Goal: Information Seeking & Learning: Learn about a topic

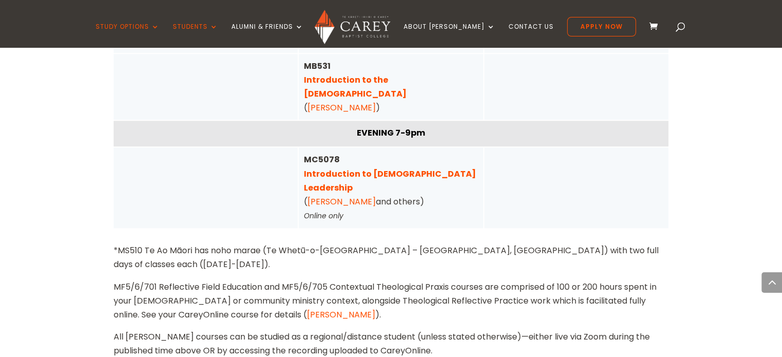
scroll to position [1010, 0]
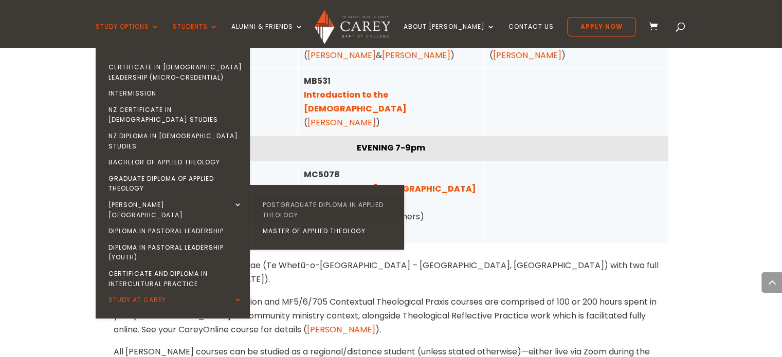
click at [307, 197] on link "Postgraduate Diploma in Applied Theology" at bounding box center [329, 210] width 154 height 26
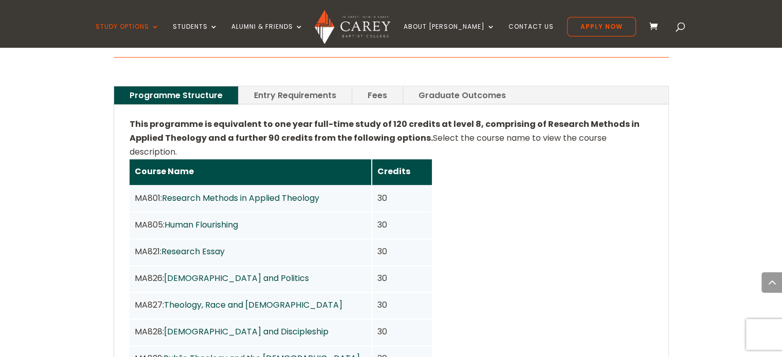
scroll to position [746, 0]
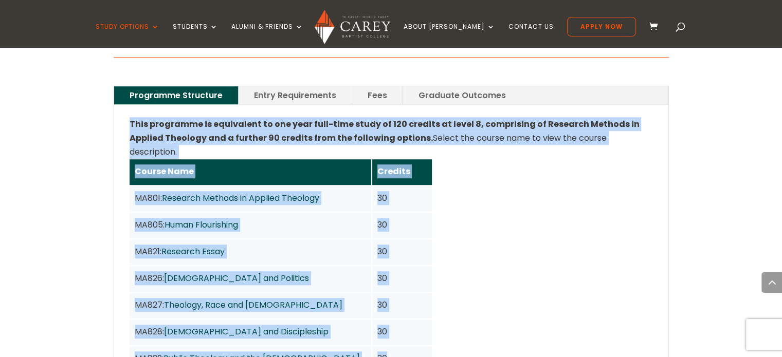
drag, startPoint x: 131, startPoint y: 108, endPoint x: 448, endPoint y: 334, distance: 389.3
click at [448, 334] on div "This programme is equivalent to one year full-time study of 120 credits at leve…" at bounding box center [391, 289] width 523 height 345
click at [448, 334] on div "Course Name Credits MA801: Research Methods in Applied Theology 30 MA805: Human…" at bounding box center [391, 266] width 523 height 214
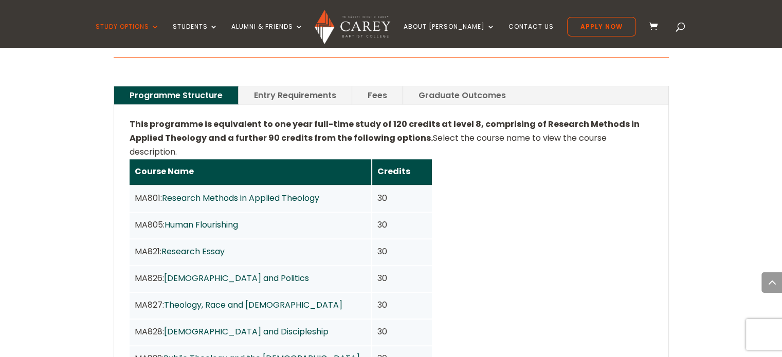
click at [448, 334] on div "Course Name Credits MA801: Research Methods in Applied Theology 30 MA805: Human…" at bounding box center [391, 266] width 523 height 214
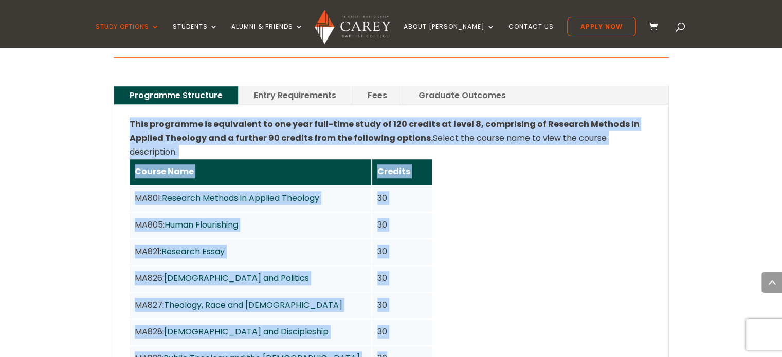
drag, startPoint x: 448, startPoint y: 334, endPoint x: 130, endPoint y: 113, distance: 387.8
click at [130, 117] on div "This programme is equivalent to one year full-time study of 120 credits at leve…" at bounding box center [391, 289] width 523 height 345
click at [130, 118] on strong "This programme is equivalent to one year full-time study of 120 credits at leve…" at bounding box center [385, 131] width 510 height 26
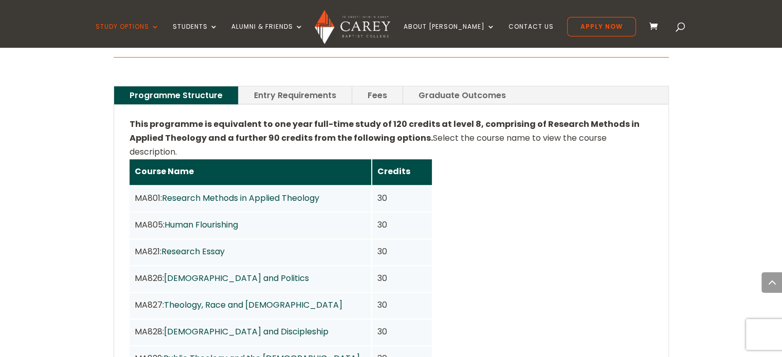
click at [130, 118] on strong "This programme is equivalent to one year full-time study of 120 credits at leve…" at bounding box center [385, 131] width 510 height 26
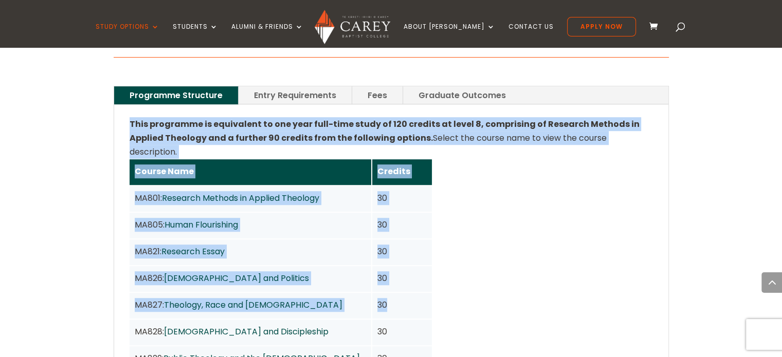
drag, startPoint x: 130, startPoint y: 113, endPoint x: 392, endPoint y: 289, distance: 316.2
click at [392, 289] on div "This programme is equivalent to one year full-time study of 120 credits at leve…" at bounding box center [391, 289] width 523 height 345
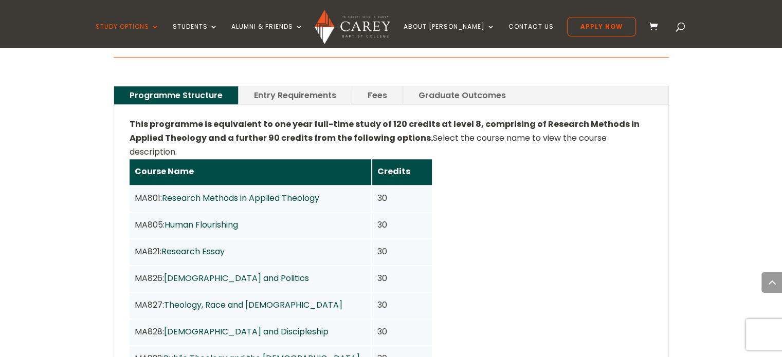
click at [394, 352] on div "30" at bounding box center [401, 359] width 49 height 14
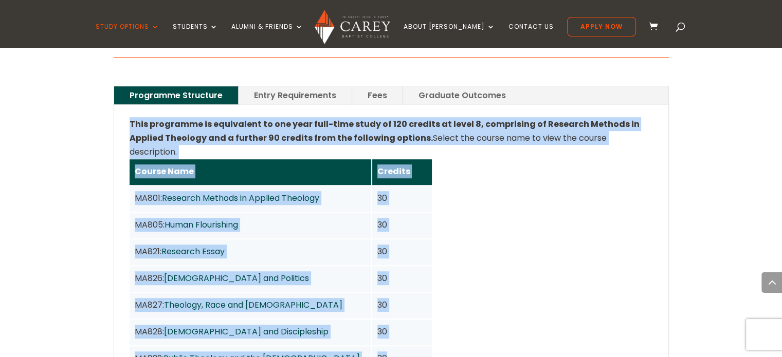
drag, startPoint x: 394, startPoint y: 331, endPoint x: 120, endPoint y: 114, distance: 349.4
click at [120, 114] on div "This programme is equivalent to one year full-time study of 120 credits at leve…" at bounding box center [391, 290] width 554 height 370
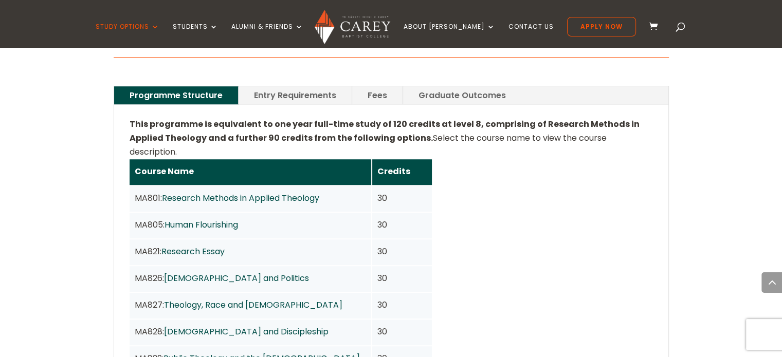
click at [120, 114] on div "This programme is equivalent to one year full-time study of 120 credits at leve…" at bounding box center [391, 290] width 554 height 370
click at [127, 107] on div "This programme is equivalent to one year full-time study of 120 credits at leve…" at bounding box center [391, 290] width 554 height 370
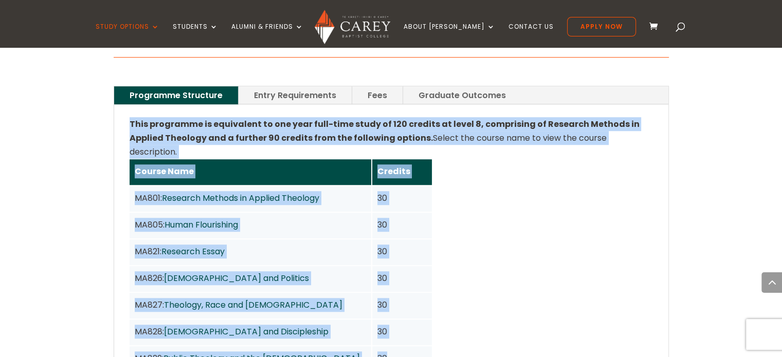
drag, startPoint x: 127, startPoint y: 107, endPoint x: 391, endPoint y: 333, distance: 347.1
click at [391, 333] on div "This programme is equivalent to one year full-time study of 120 credits at leve…" at bounding box center [391, 290] width 554 height 370
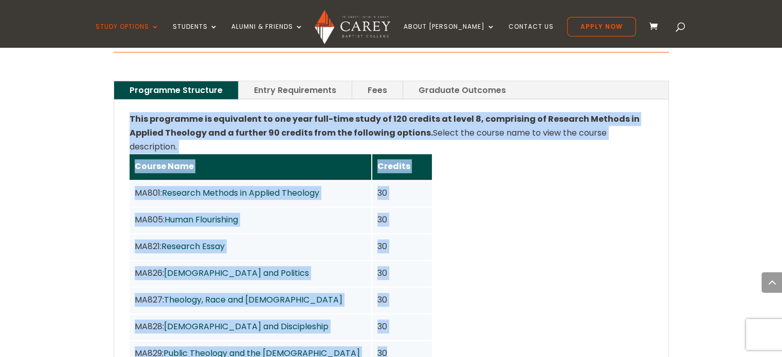
scroll to position [752, 0]
click at [391, 341] on div "30" at bounding box center [402, 354] width 60 height 26
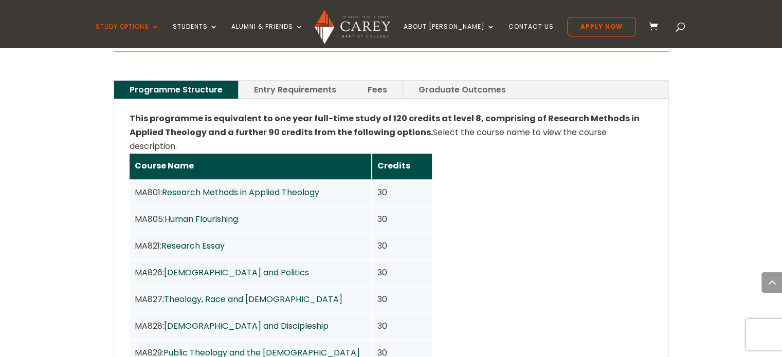
click at [391, 341] on div "30" at bounding box center [402, 354] width 60 height 26
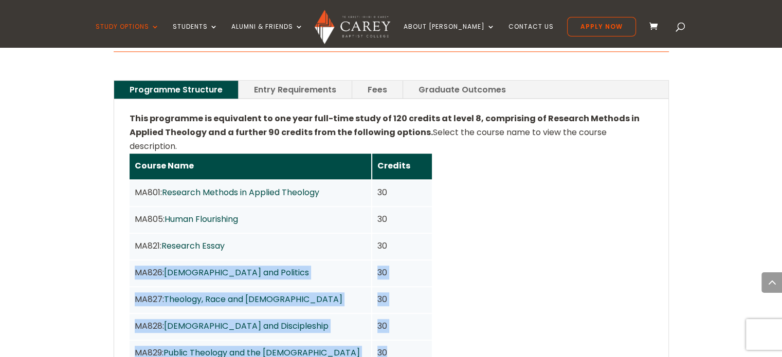
drag, startPoint x: 391, startPoint y: 333, endPoint x: 124, endPoint y: 240, distance: 282.8
click at [124, 240] on div "This programme is equivalent to one year full-time study of 120 credits at leve…" at bounding box center [391, 284] width 554 height 370
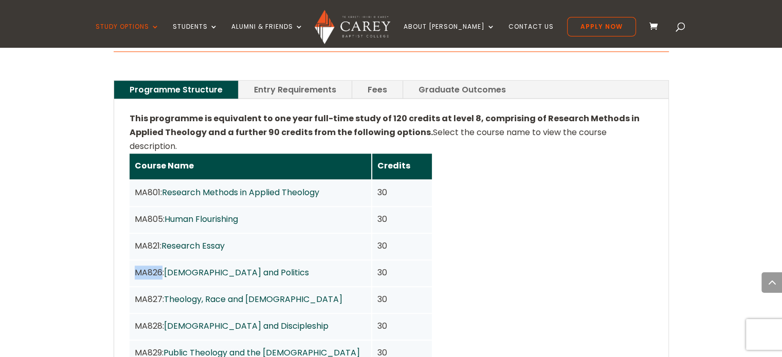
click at [124, 240] on div "This programme is equivalent to one year full-time study of 120 credits at leve…" at bounding box center [391, 284] width 554 height 370
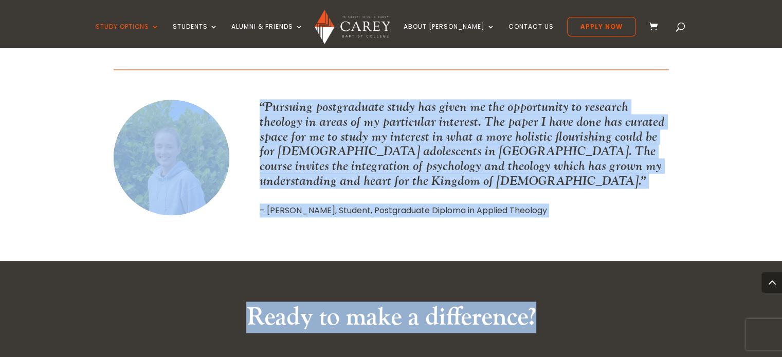
scroll to position [1388, 0]
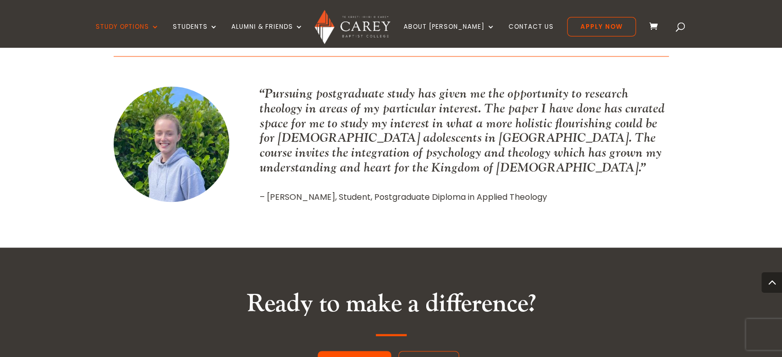
drag, startPoint x: 134, startPoint y: 162, endPoint x: 93, endPoint y: 94, distance: 80.0
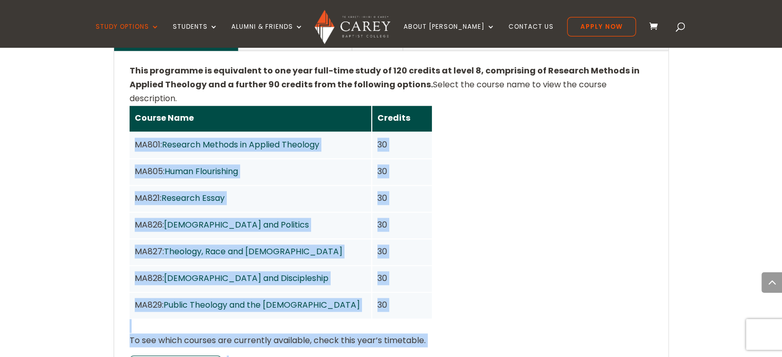
scroll to position [799, 0]
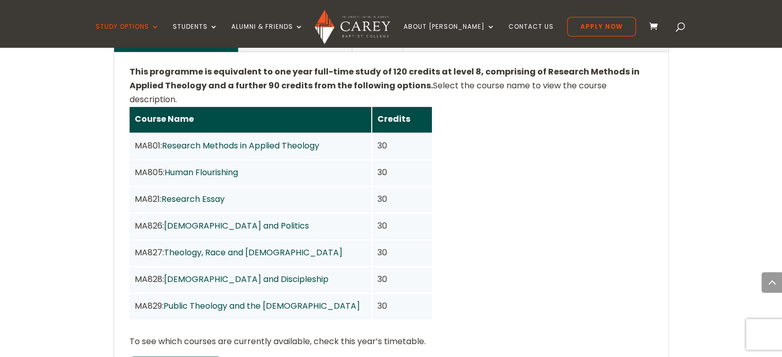
click at [93, 94] on div "Home » Study » Carey Graduate School » Postgraduate Diploma in Applied Theology…" at bounding box center [391, 221] width 782 height 1229
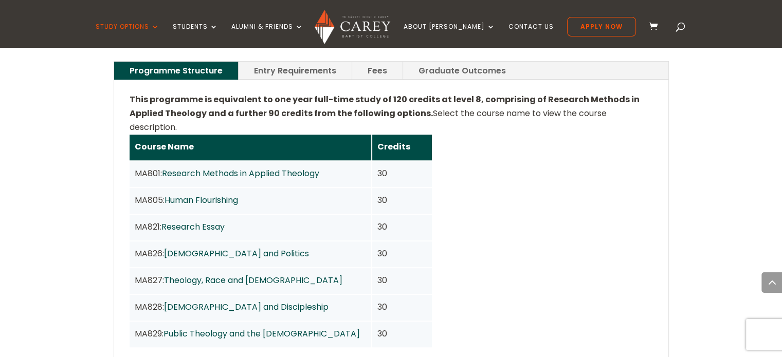
scroll to position [771, 0]
click at [186, 94] on strong "This programme is equivalent to one year full-time study of 120 credits at leve…" at bounding box center [385, 107] width 510 height 26
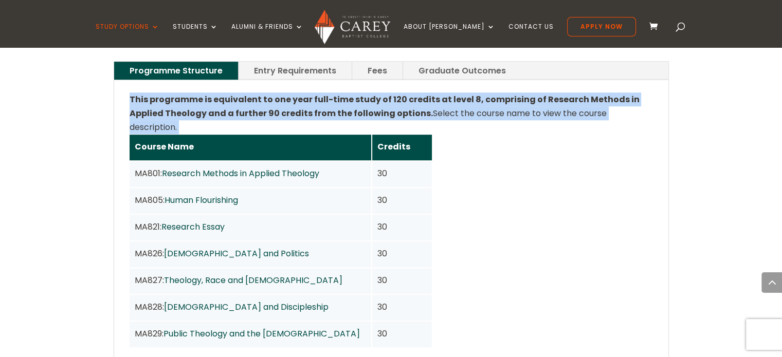
click at [186, 94] on strong "This programme is equivalent to one year full-time study of 120 credits at leve…" at bounding box center [385, 107] width 510 height 26
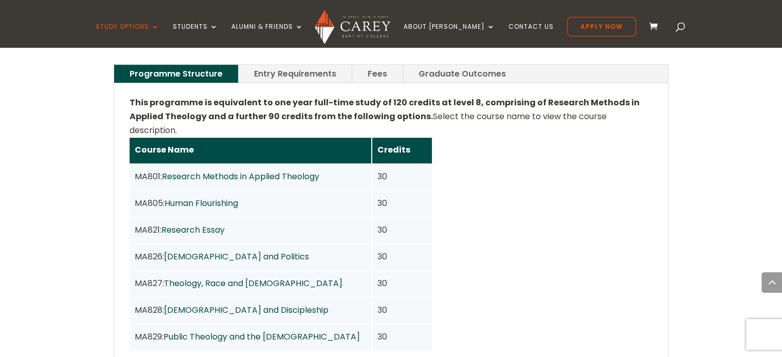
scroll to position [769, 0]
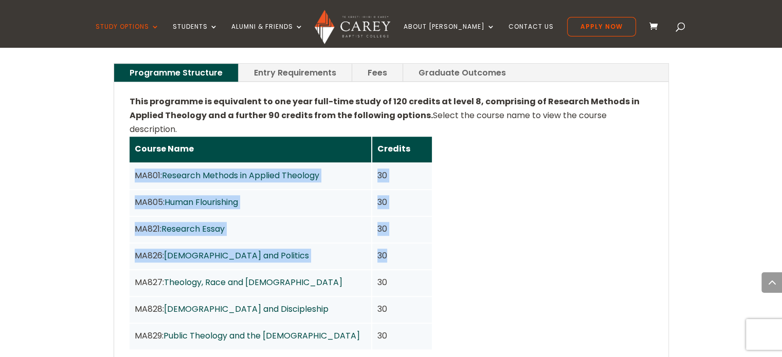
drag, startPoint x: 399, startPoint y: 228, endPoint x: 131, endPoint y: 142, distance: 281.7
click at [131, 142] on div "Course Name Credits MA801: Research Methods in Applied Theology 30 MA805: Human…" at bounding box center [281, 243] width 302 height 213
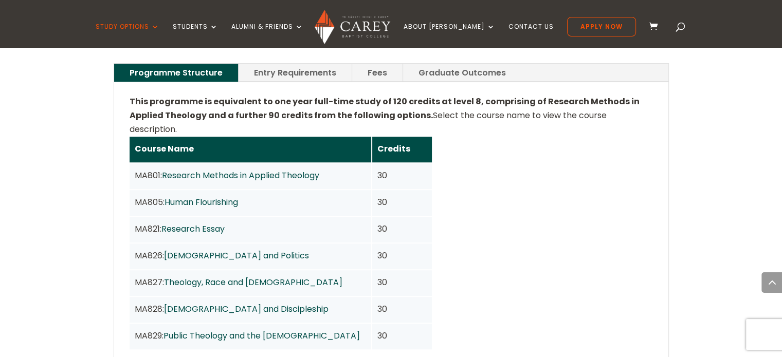
click at [142, 270] on div "MA827: Theology, Race and Church" at bounding box center [251, 283] width 242 height 26
click at [183, 303] on link "Gospel and Discipleship" at bounding box center [246, 309] width 164 height 12
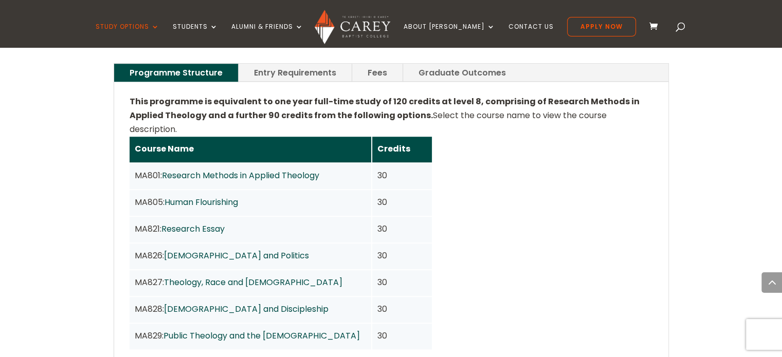
click at [174, 196] on link "Human Flourishing" at bounding box center [200, 202] width 73 height 12
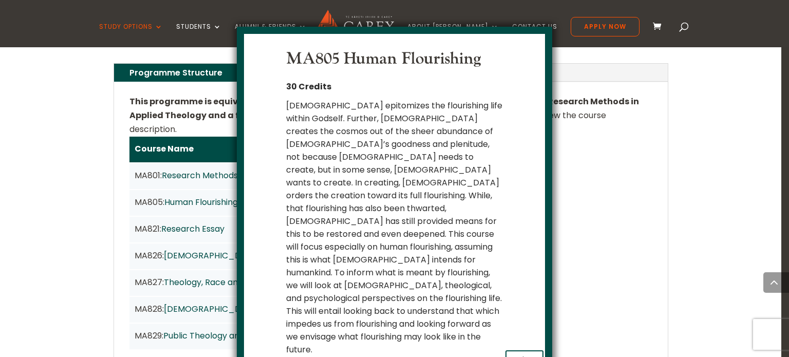
click at [523, 351] on button "x Close" at bounding box center [525, 361] width 38 height 20
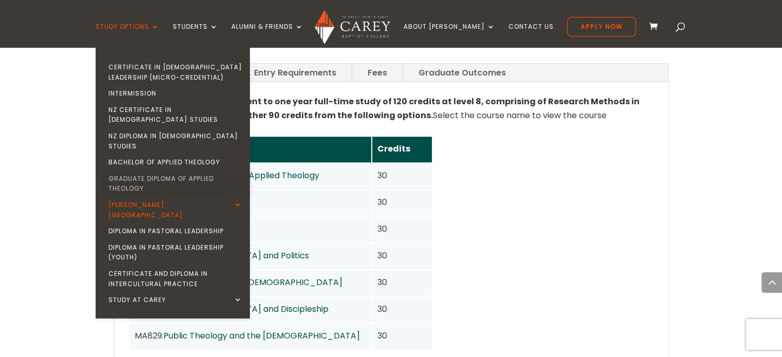
click at [189, 171] on link "Graduate Diploma of Applied Theology" at bounding box center [175, 184] width 154 height 26
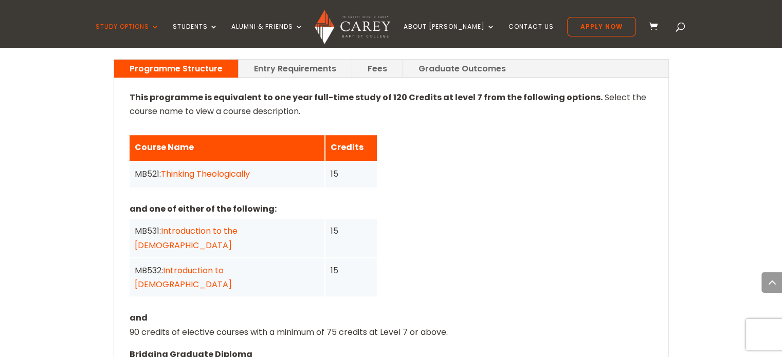
scroll to position [781, 0]
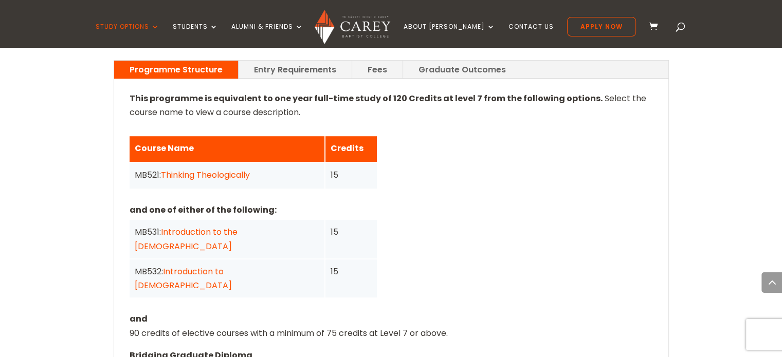
click at [267, 95] on span "Select the course name to view a course description." at bounding box center [388, 106] width 517 height 26
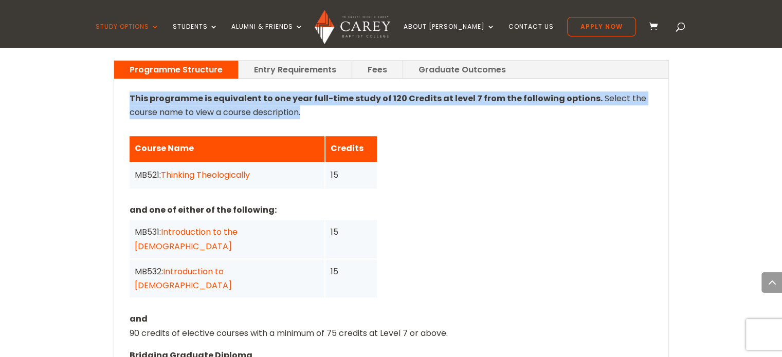
click at [267, 95] on span "Select the course name to view a course description." at bounding box center [388, 106] width 517 height 26
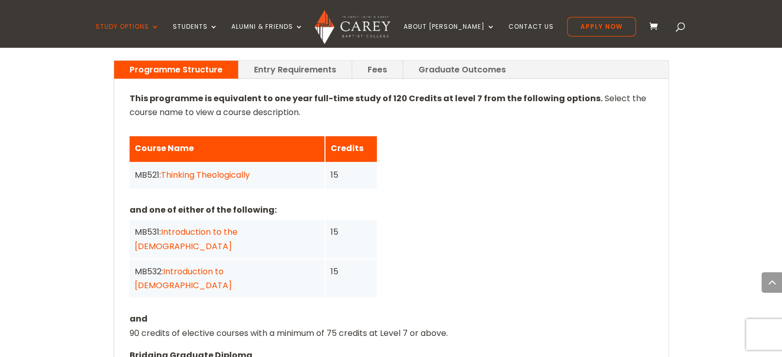
click at [222, 169] on link "Thinking Theologically" at bounding box center [205, 175] width 89 height 12
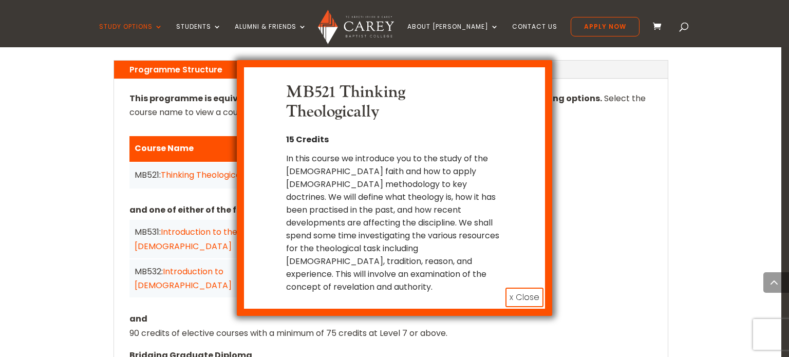
click at [336, 240] on div "In this course we introduce you to the study of the [DEMOGRAPHIC_DATA] faith an…" at bounding box center [394, 222] width 216 height 141
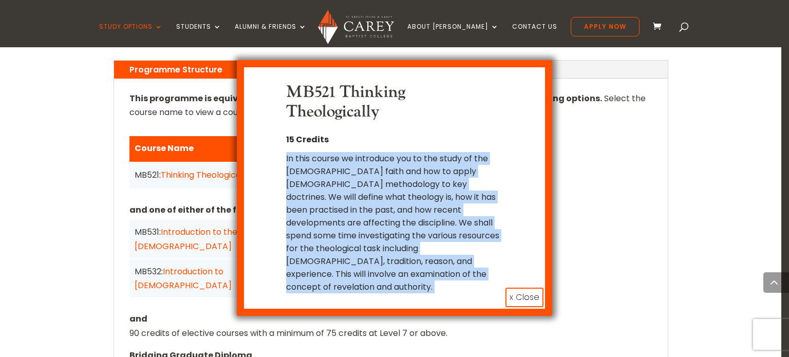
click at [336, 240] on div "In this course we introduce you to the study of the [DEMOGRAPHIC_DATA] faith an…" at bounding box center [394, 222] width 216 height 141
click at [515, 289] on div "MB521 Thinking Theologically 15 Credits In this course we introduce you to the …" at bounding box center [395, 188] width 316 height 256
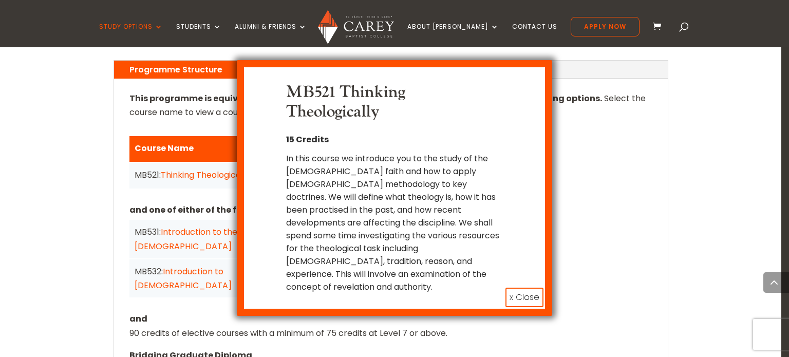
click at [528, 288] on button "x Close" at bounding box center [525, 298] width 38 height 20
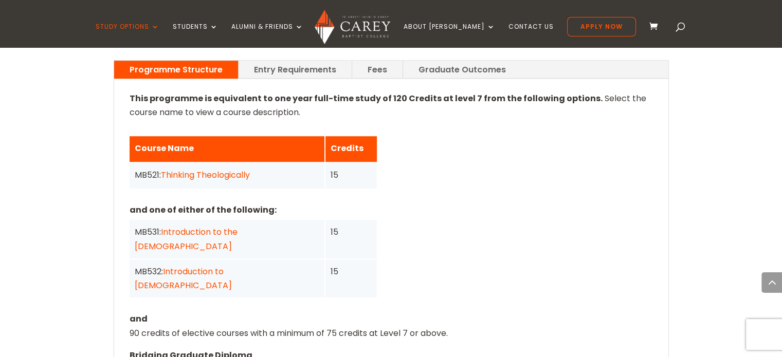
click at [178, 169] on link "Thinking Theologically" at bounding box center [205, 175] width 89 height 12
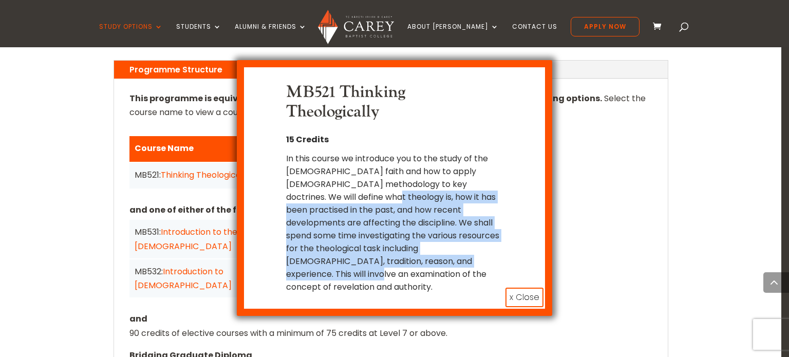
drag, startPoint x: 340, startPoint y: 197, endPoint x: 506, endPoint y: 264, distance: 178.3
click at [506, 264] on div "MB521 Thinking Theologically 15 Credits In this course we introduce you to the …" at bounding box center [395, 188] width 270 height 211
click at [537, 288] on button "x Close" at bounding box center [525, 298] width 38 height 20
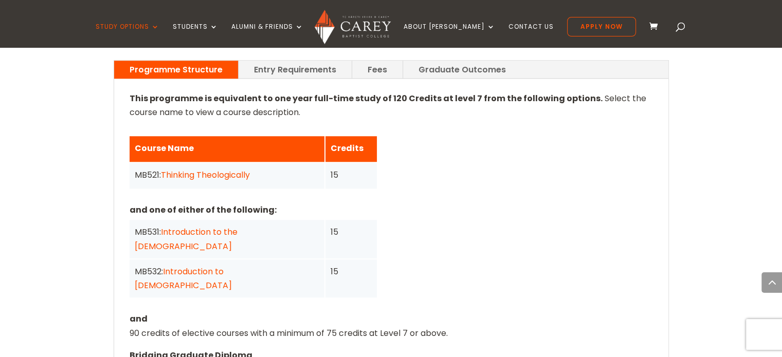
click at [537, 278] on div "This programme is equivalent to one year full-time study of 120 Credits at leve…" at bounding box center [391, 296] width 523 height 411
